Goal: Information Seeking & Learning: Learn about a topic

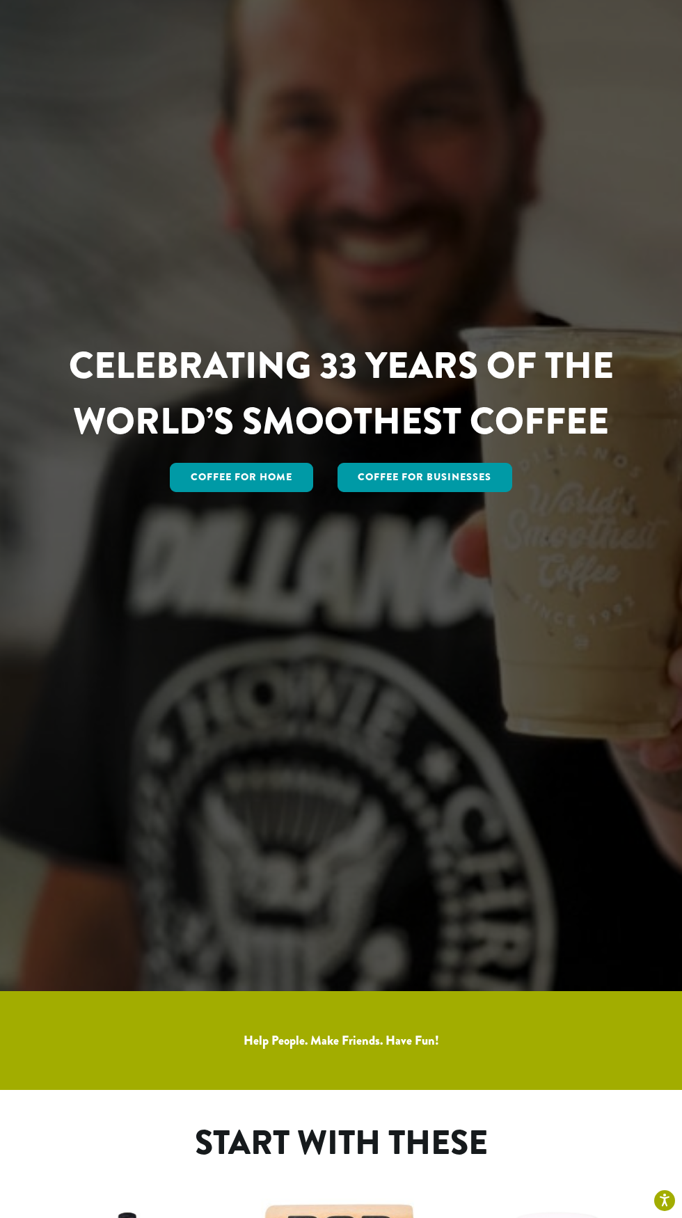
scroll to position [221, 0]
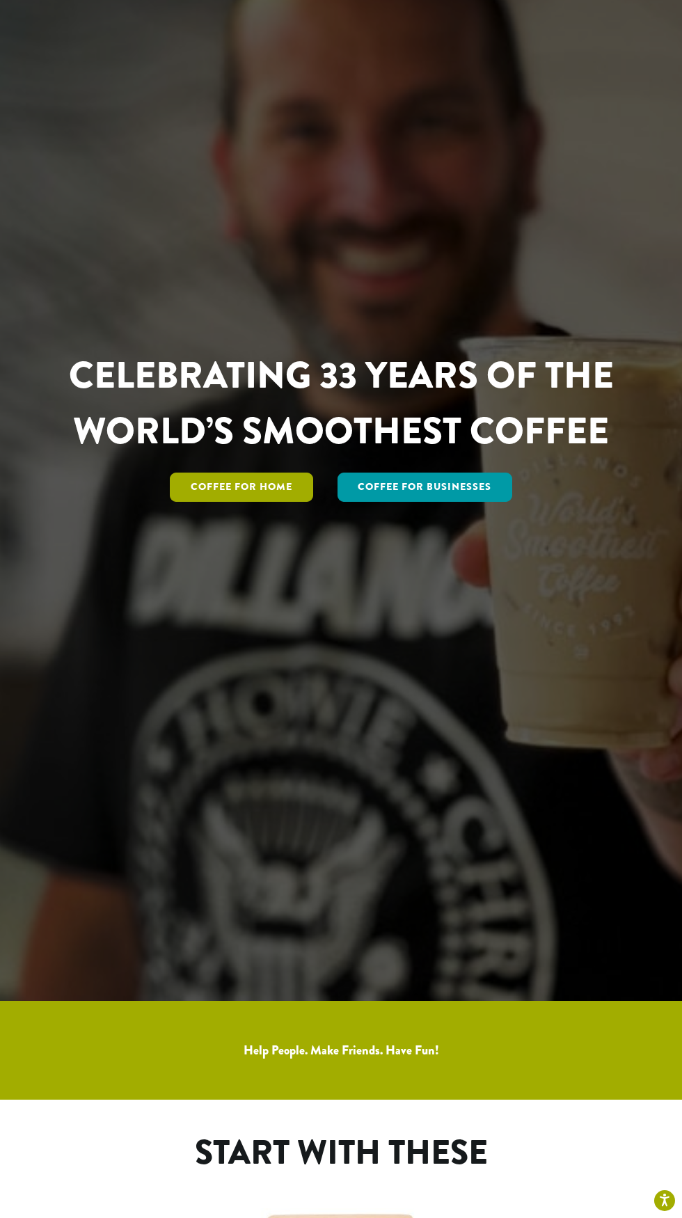
click at [224, 502] on link "Coffee for Home" at bounding box center [241, 487] width 143 height 29
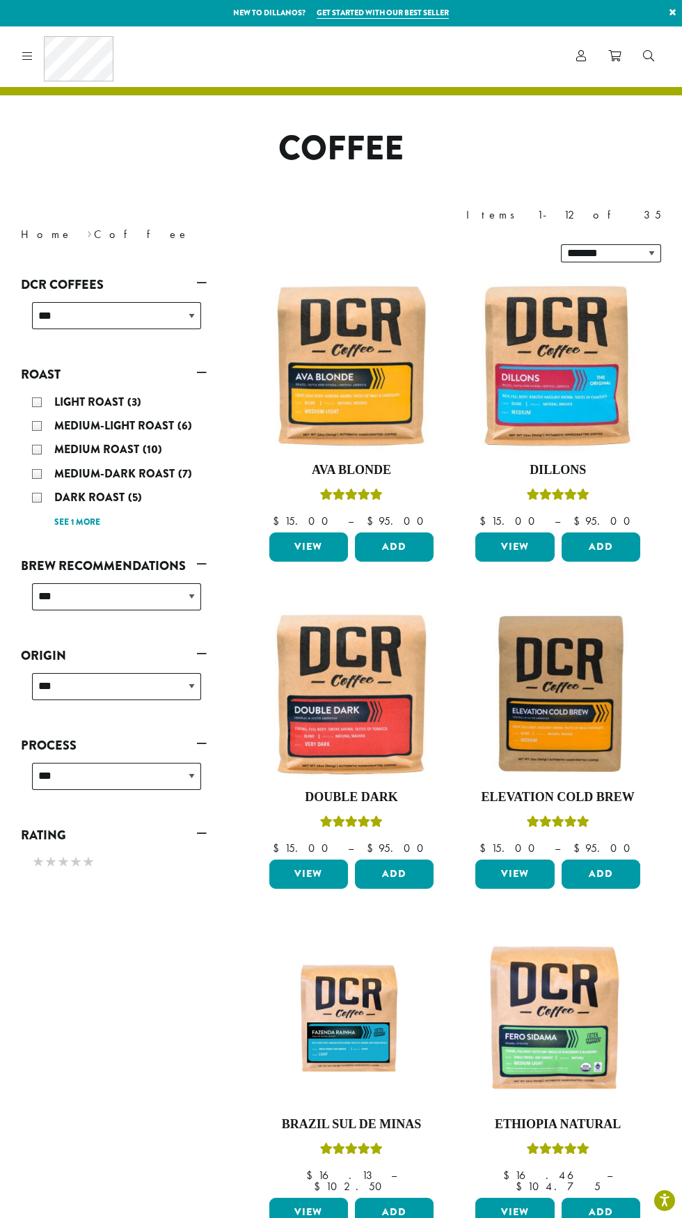
click at [27, 55] on icon at bounding box center [27, 55] width 10 height 11
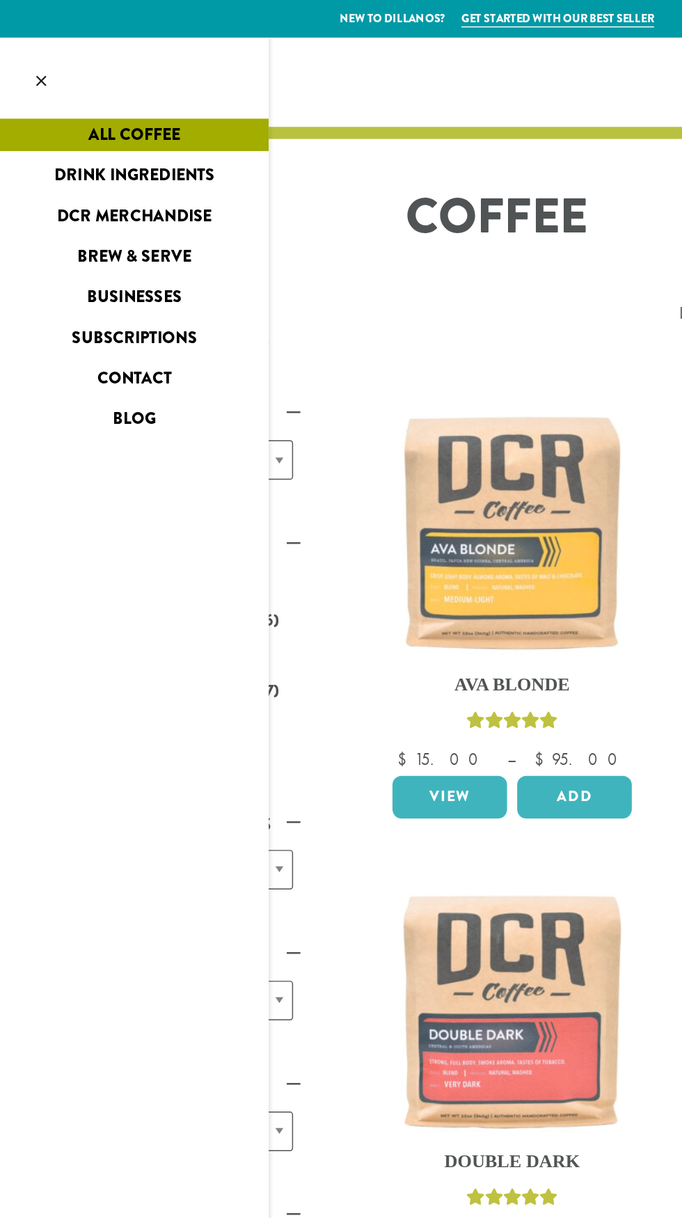
click at [116, 203] on link "Businesses" at bounding box center [92, 204] width 184 height 22
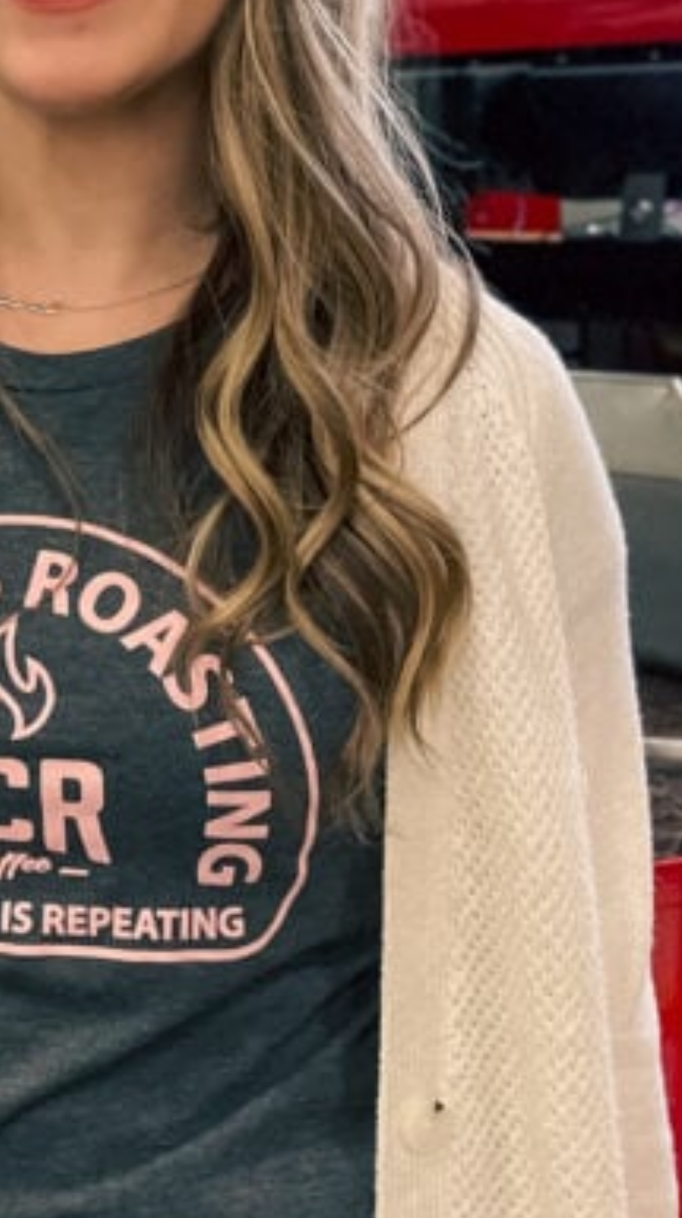
scroll to position [398, 0]
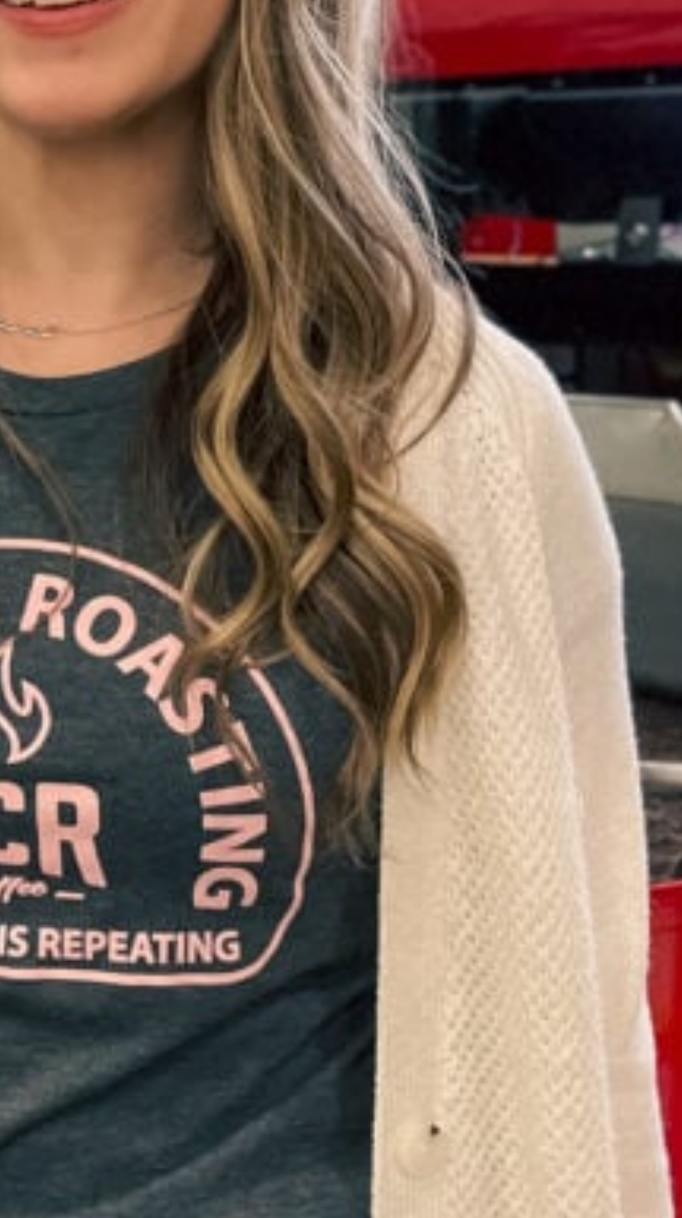
click at [478, 754] on div "Which is right for you? WHOLESALE PROGRAM If your business is a specialty coffe…" at bounding box center [341, 1043] width 682 height 578
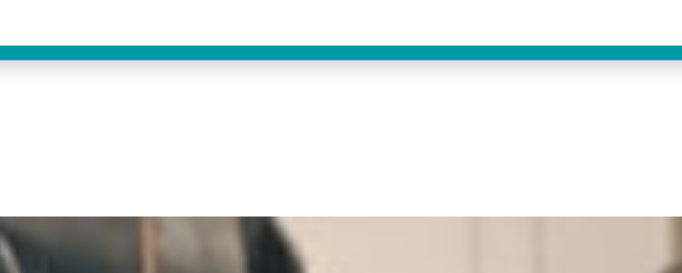
scroll to position [615, 0]
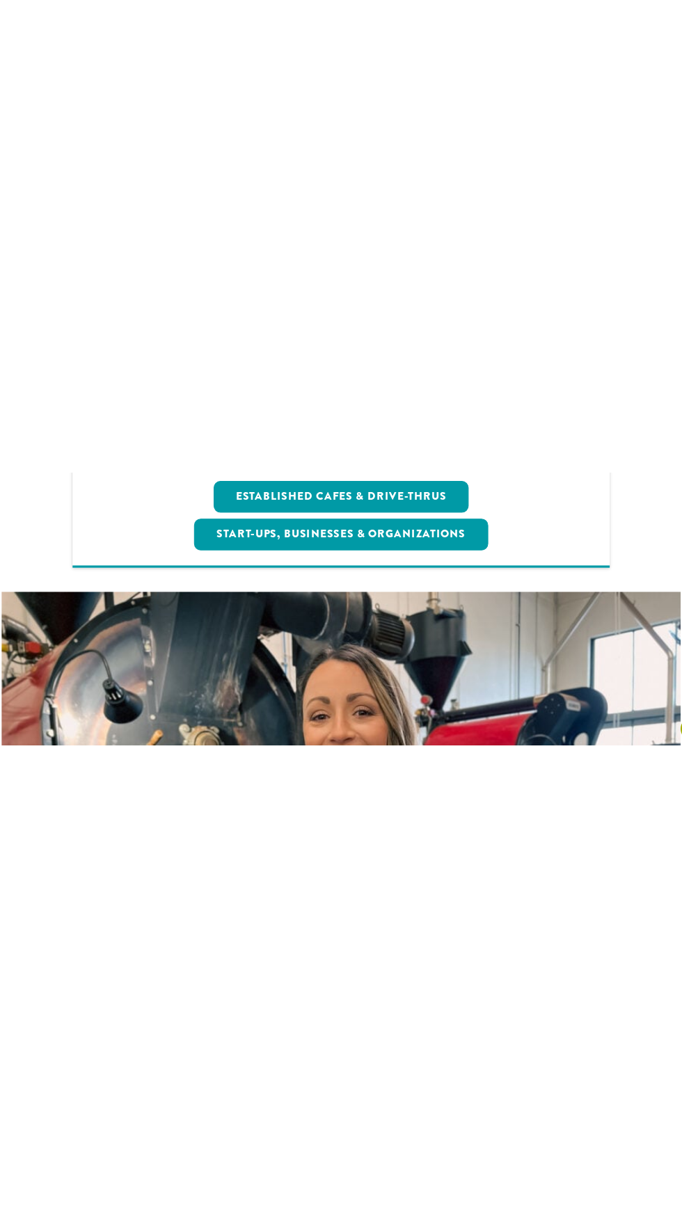
scroll to position [478, 0]
